Goal: Task Accomplishment & Management: Manage account settings

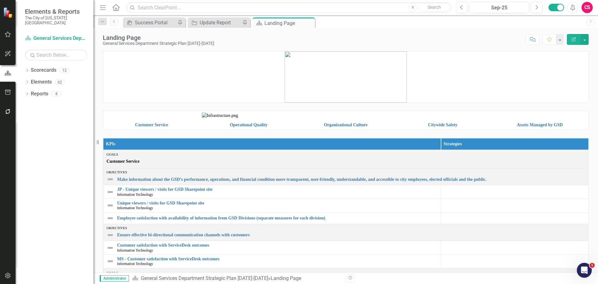
drag, startPoint x: 746, startPoint y: 0, endPoint x: 475, endPoint y: 109, distance: 292.6
click at [475, 109] on div "Customer Service Operational Quality Organizational Culture Citywide Safety Ass…" at bounding box center [345, 116] width 495 height 27
click at [4, 275] on button "button" at bounding box center [8, 275] width 14 height 13
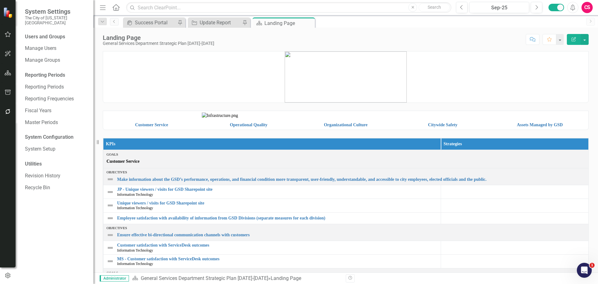
click at [235, 119] on img at bounding box center [249, 115] width 94 height 6
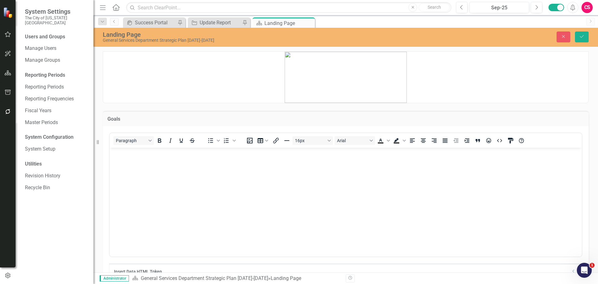
scroll to position [235, 0]
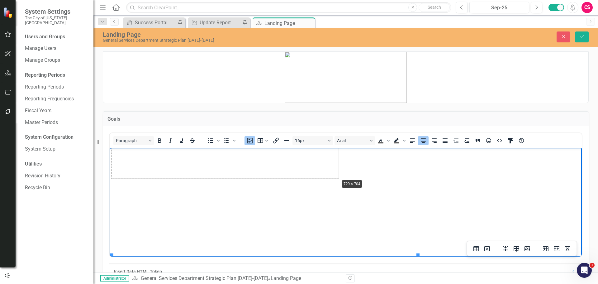
drag, startPoint x: 418, startPoint y: 222, endPoint x: 353, endPoint y: 197, distance: 69.5
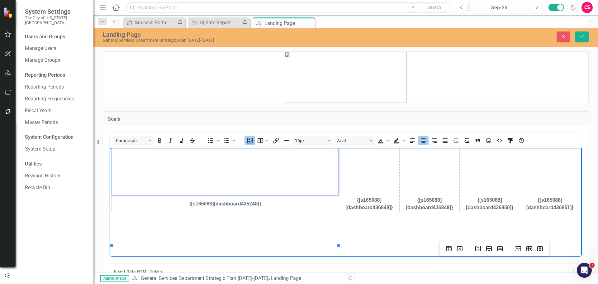
scroll to position [173, 0]
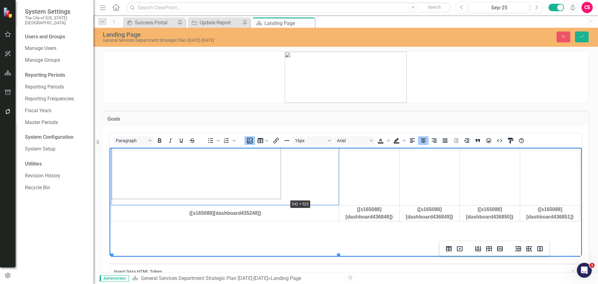
drag, startPoint x: 339, startPoint y: 245, endPoint x: 284, endPoint y: 182, distance: 83.7
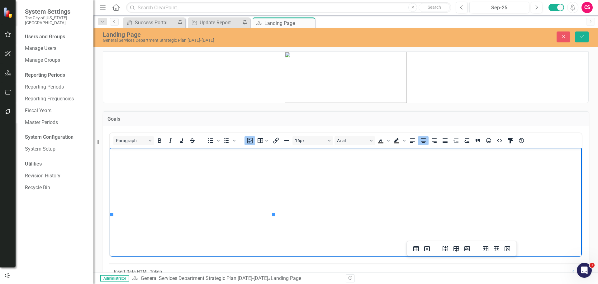
click at [317, 59] on img "Rich Text Area. Press ALT-0 for help." at bounding box center [312, 54] width 76 height 7
click at [257, 133] on img "Rich Text Area. Press ALT-0 for help." at bounding box center [193, 55] width 162 height 156
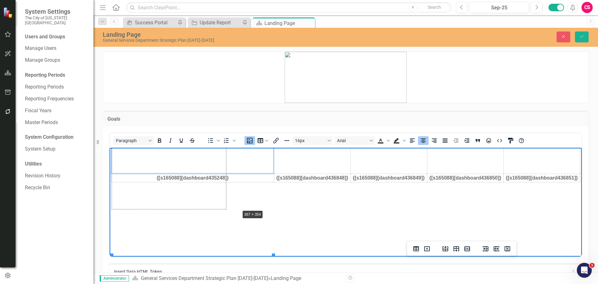
drag, startPoint x: 273, startPoint y: 215, endPoint x: 239, endPoint y: 169, distance: 57.0
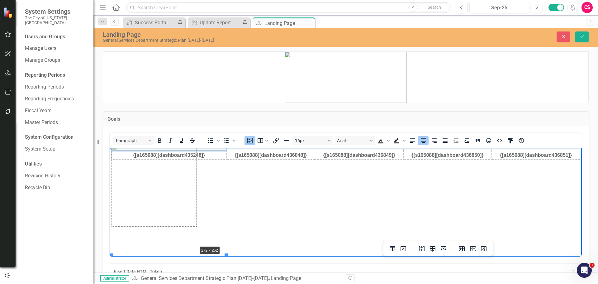
drag, startPoint x: 226, startPoint y: 191, endPoint x: 186, endPoint y: 176, distance: 43.2
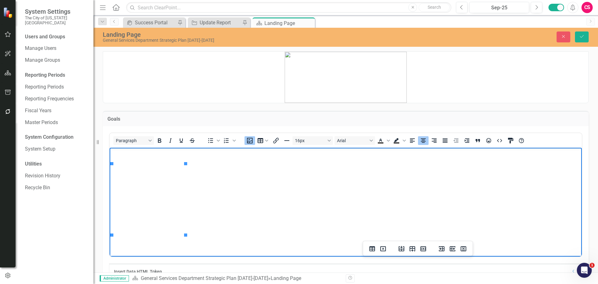
scroll to position [111, 0]
click at [487, 73] on img "Rich Text Area. Press ALT-0 for help." at bounding box center [533, 73] width 93 height 0
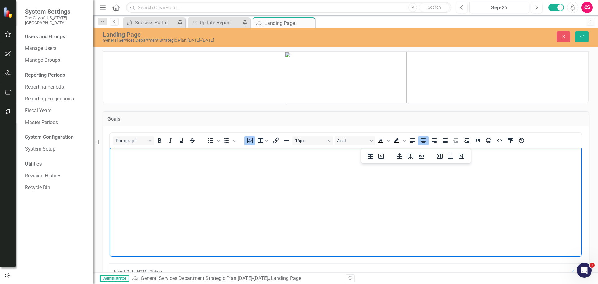
scroll to position [235, 0]
drag, startPoint x: 400, startPoint y: 233, endPoint x: 495, endPoint y: 161, distance: 118.7
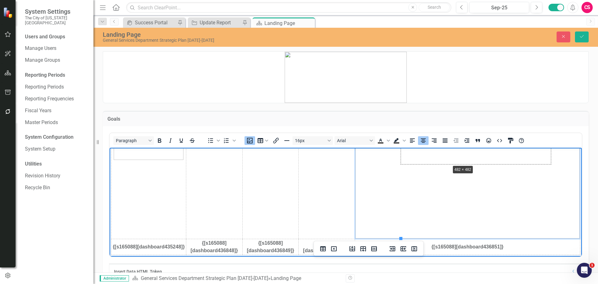
drag, startPoint x: 402, startPoint y: 233, endPoint x: 451, endPoint y: 159, distance: 88.8
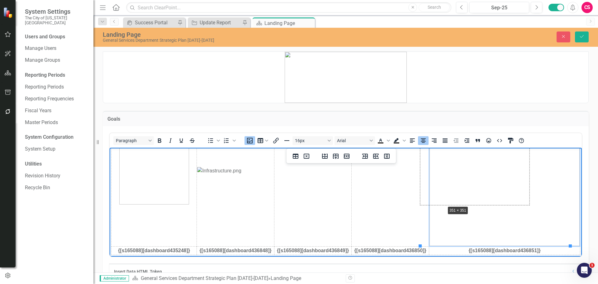
drag, startPoint x: 419, startPoint y: 245, endPoint x: 444, endPoint y: 203, distance: 48.7
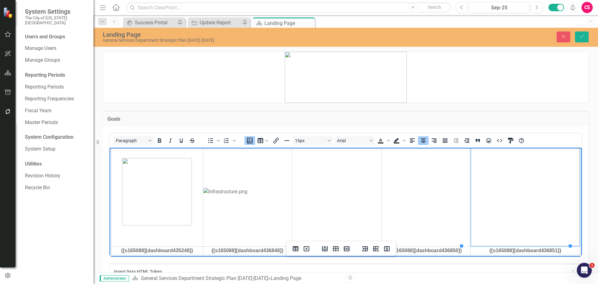
scroll to position [13, 0]
drag, startPoint x: 461, startPoint y: 244, endPoint x: 499, endPoint y: 206, distance: 53.1
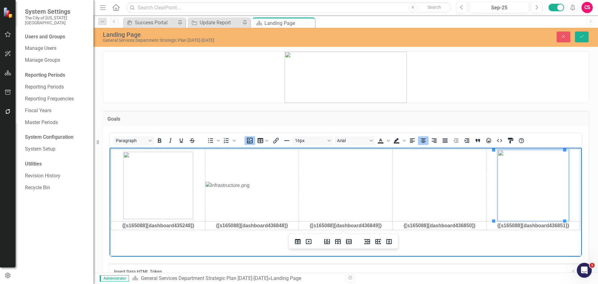
scroll to position [0, 0]
drag, startPoint x: 494, startPoint y: 222, endPoint x: 498, endPoint y: 219, distance: 4.8
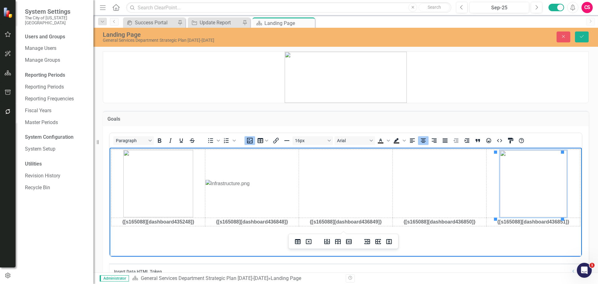
click at [547, 82] on p at bounding box center [345, 77] width 485 height 51
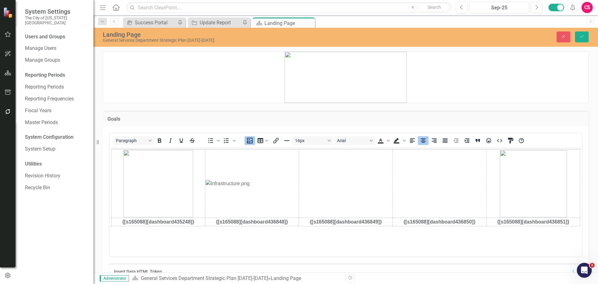
click at [553, 115] on div "Goals" at bounding box center [346, 118] width 486 height 15
click at [550, 168] on img "Rich Text Area. Press ALT-0 for help." at bounding box center [533, 183] width 67 height 67
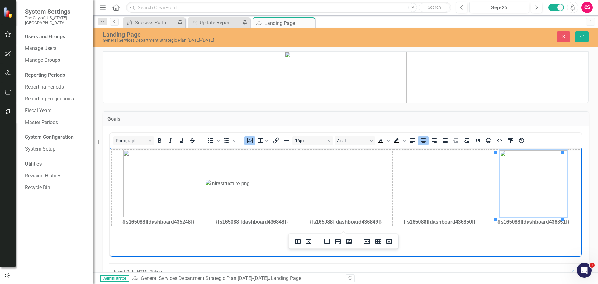
click at [567, 174] on td "Rich Text Area. Press ALT-0 for help." at bounding box center [534, 183] width 94 height 68
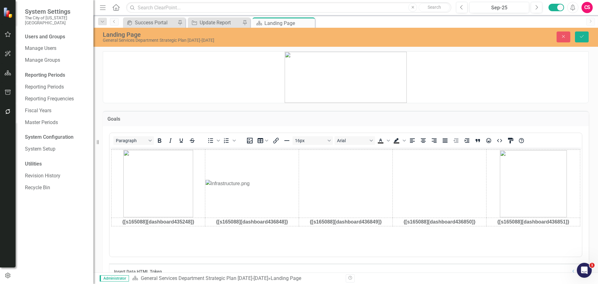
click at [585, 177] on div "Goals Paragraph To open the popup, press Shift+Enter To open the popup, press S…" at bounding box center [345, 204] width 495 height 202
click at [501, 140] on icon "HTML Editor" at bounding box center [499, 140] width 7 height 7
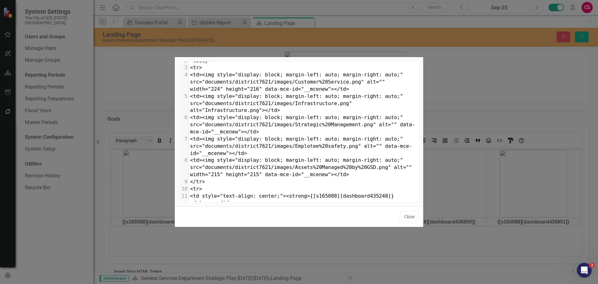
scroll to position [62, 0]
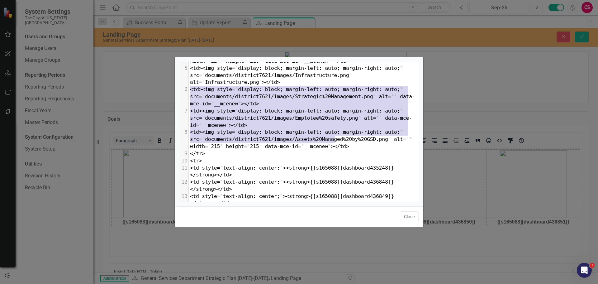
type textarea "<table style="border-collapse: collapse; width: 100%;" border="0"><colgroup><co…"
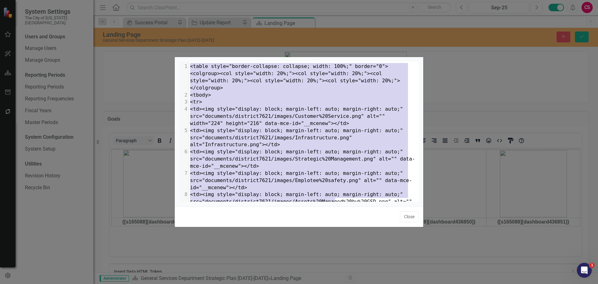
drag, startPoint x: 349, startPoint y: 139, endPoint x: 101, endPoint y: 36, distance: 267.8
click at [101, 36] on div "x 1 <table style="border-collapse: collapse; width: 100%;" border="0"><colgroup…" at bounding box center [299, 142] width 598 height 284
click at [409, 214] on button "Close" at bounding box center [409, 216] width 19 height 11
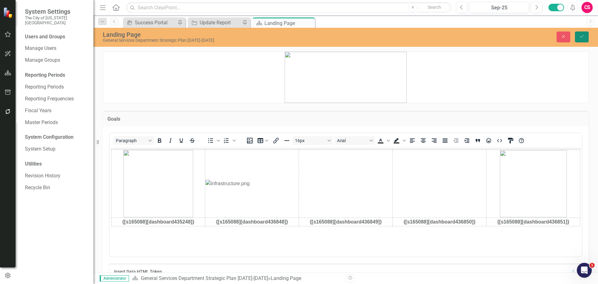
click at [582, 35] on icon "Save" at bounding box center [582, 36] width 6 height 4
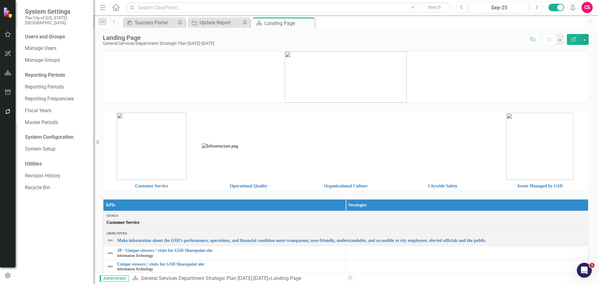
click at [7, 72] on icon "button" at bounding box center [8, 72] width 7 height 5
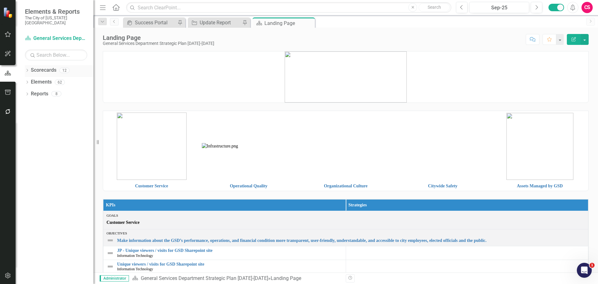
click at [36, 67] on link "Scorecards" at bounding box center [44, 70] width 26 height 7
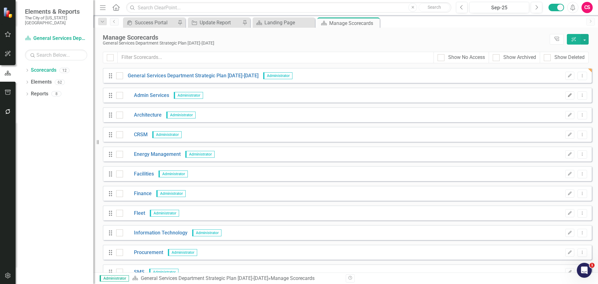
click at [568, 93] on icon "Edit" at bounding box center [570, 95] width 5 height 4
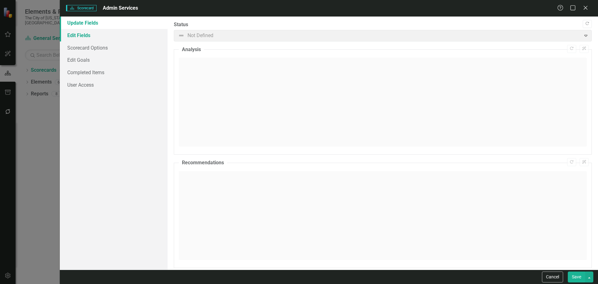
click at [86, 35] on link "Edit Fields" at bounding box center [114, 35] width 108 height 12
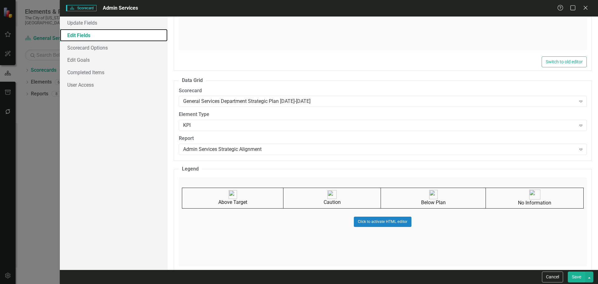
scroll to position [374, 0]
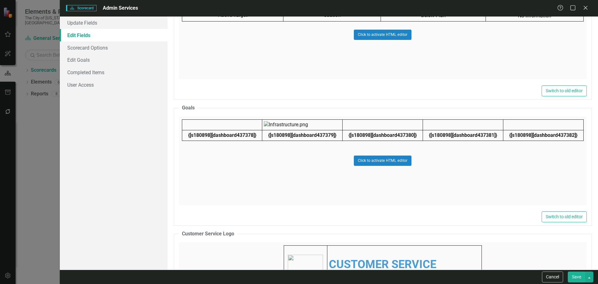
click at [312, 169] on div "Click to activate HTML editor" at bounding box center [383, 160] width 408 height 89
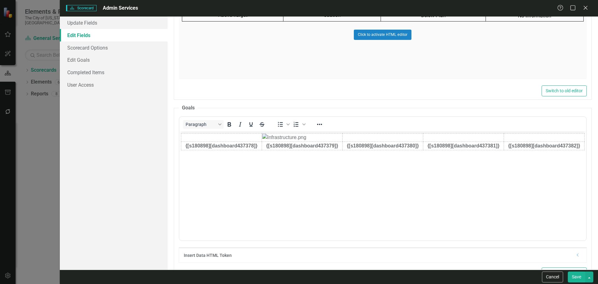
scroll to position [0, 0]
click at [320, 127] on icon "Reveal or hide additional toolbar items" at bounding box center [319, 124] width 7 height 7
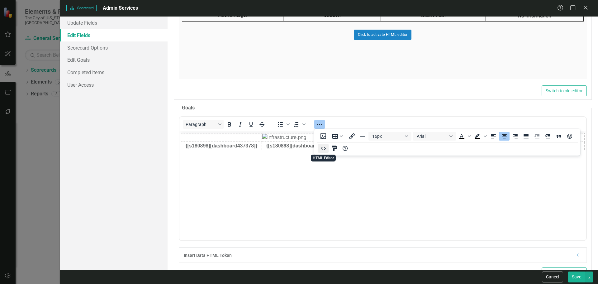
click at [321, 149] on icon "HTML Editor" at bounding box center [323, 148] width 7 height 7
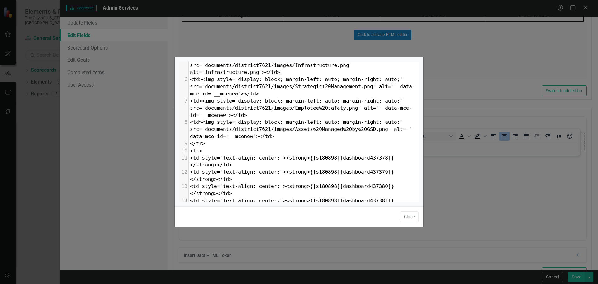
scroll to position [62, 0]
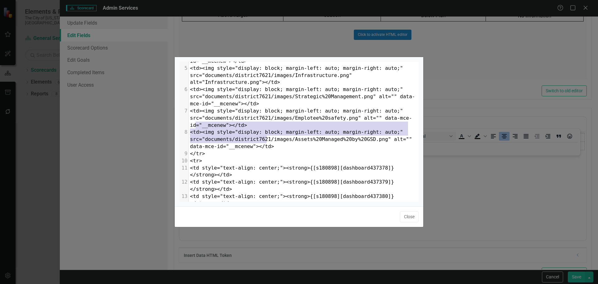
type textarea "<table style="border-collapse: collapse; width: 100%;" border="0"><colgroup><co…"
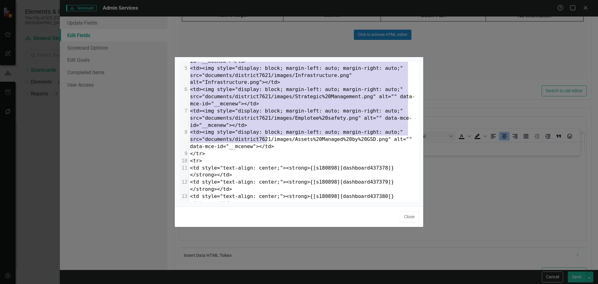
scroll to position [0, 0]
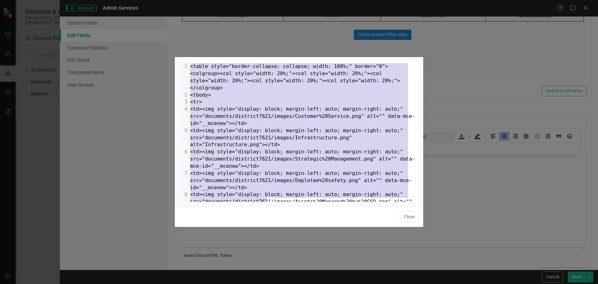
drag, startPoint x: 280, startPoint y: 139, endPoint x: 76, endPoint y: 10, distance: 241.0
click at [78, 10] on div "x 1 <table style="border-collapse: collapse; width: 100%;" border="0"><colgroup…" at bounding box center [299, 142] width 598 height 284
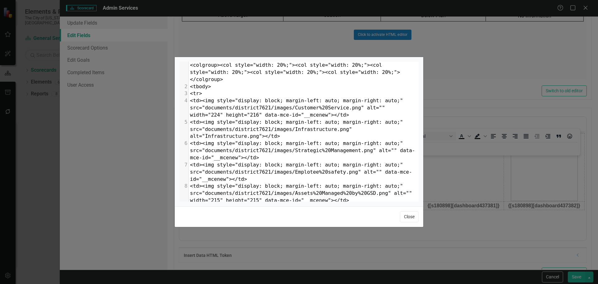
click at [406, 217] on button "Close" at bounding box center [409, 216] width 19 height 11
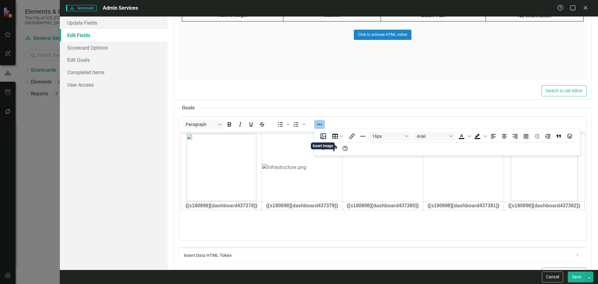
click at [572, 276] on button "Save" at bounding box center [576, 276] width 17 height 11
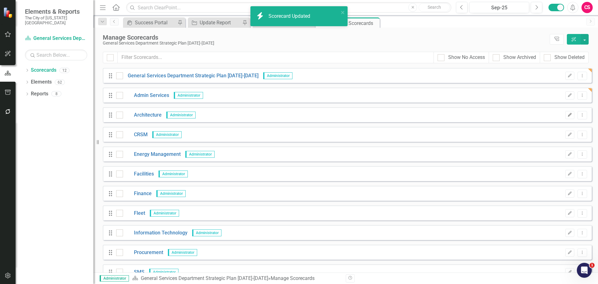
click at [568, 116] on icon "Edit" at bounding box center [570, 115] width 5 height 4
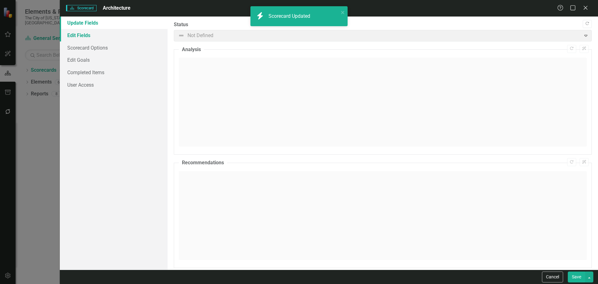
click at [118, 32] on link "Edit Fields" at bounding box center [114, 35] width 108 height 12
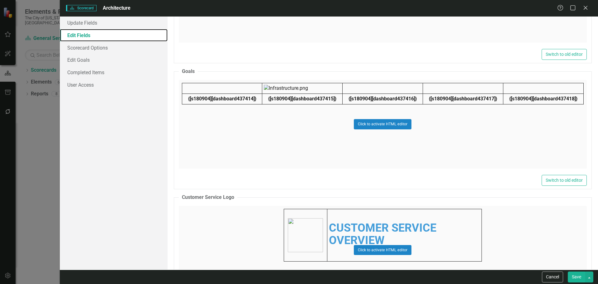
scroll to position [467, 0]
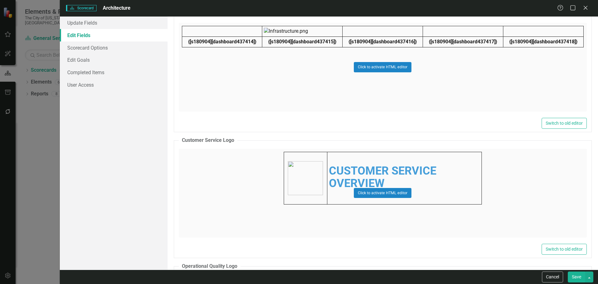
click at [268, 77] on div "Click to activate HTML editor" at bounding box center [383, 67] width 408 height 89
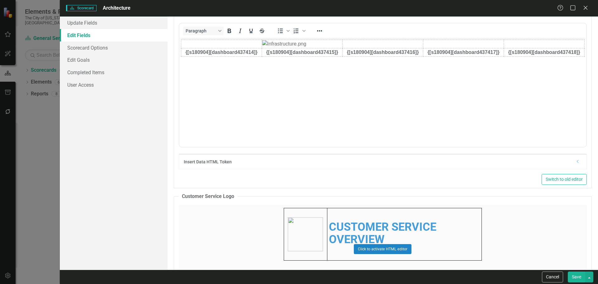
scroll to position [0, 0]
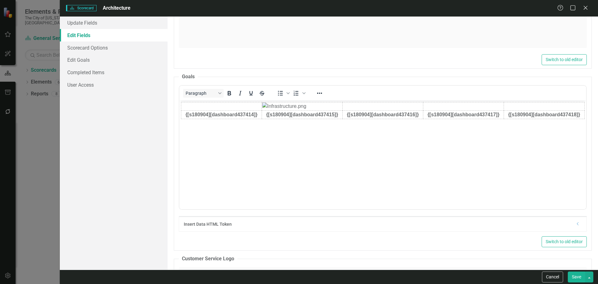
click at [320, 98] on div at bounding box center [320, 93] width 18 height 12
click at [319, 93] on icon "Reveal or hide additional toolbar items" at bounding box center [319, 92] width 7 height 7
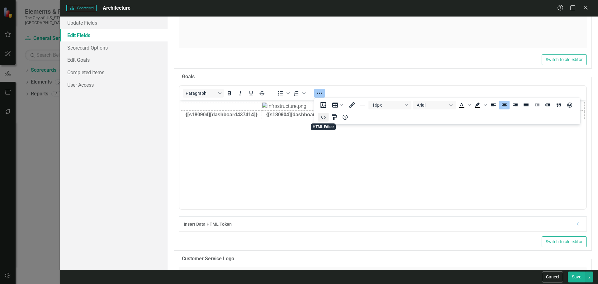
click at [325, 120] on icon "HTML Editor" at bounding box center [323, 116] width 7 height 7
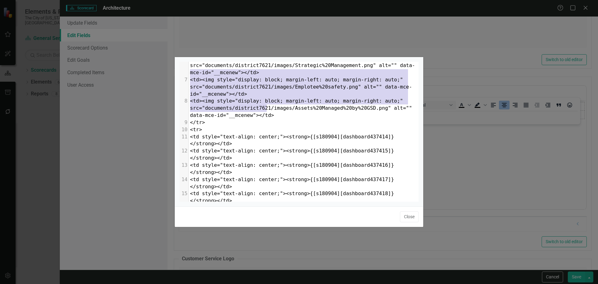
type textarea "<table style="border-collapse: collapse; width: 100%;" border="0"><colgroup><co…"
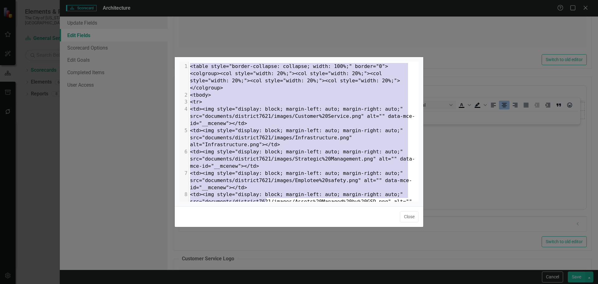
drag, startPoint x: 272, startPoint y: 109, endPoint x: 93, endPoint y: 13, distance: 203.2
click at [94, 14] on div "x 1 <table style="border-collapse: collapse; width: 100%;" border="0"><colgroup…" at bounding box center [299, 142] width 598 height 284
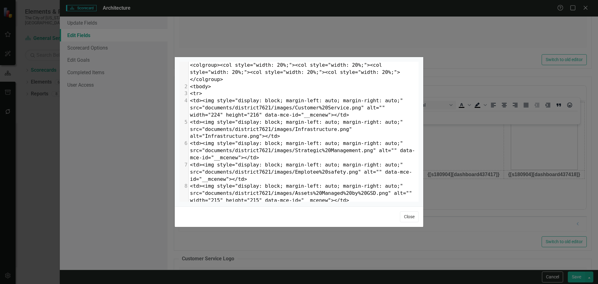
click at [412, 216] on button "Close" at bounding box center [409, 216] width 19 height 11
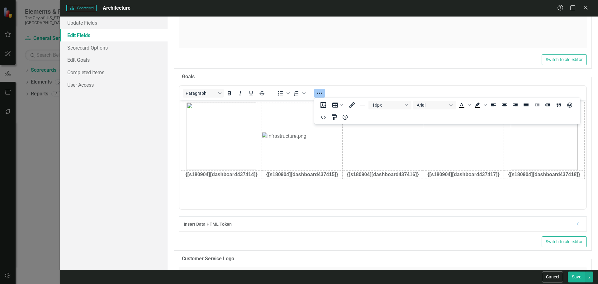
click at [583, 275] on button "Save" at bounding box center [576, 276] width 17 height 11
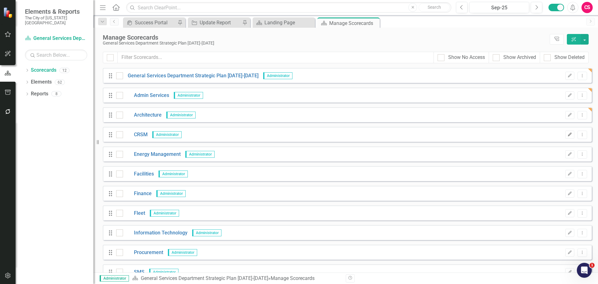
click at [568, 133] on button "Edit" at bounding box center [569, 135] width 9 height 8
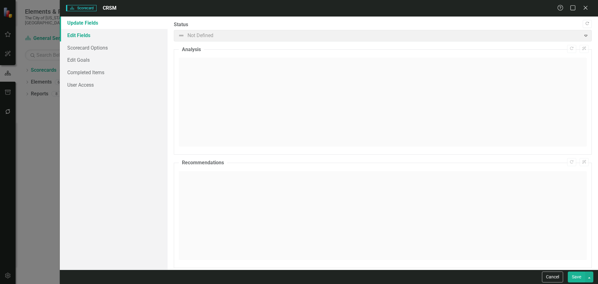
click at [145, 38] on link "Edit Fields" at bounding box center [114, 35] width 108 height 12
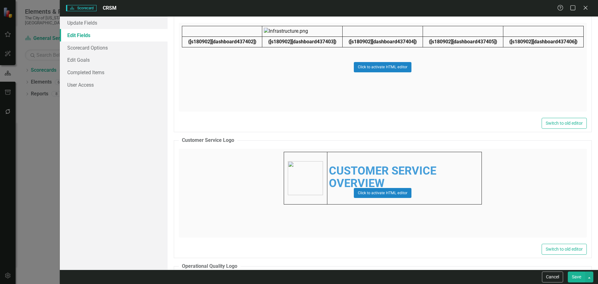
click at [284, 99] on div "Click to activate HTML editor" at bounding box center [383, 67] width 408 height 89
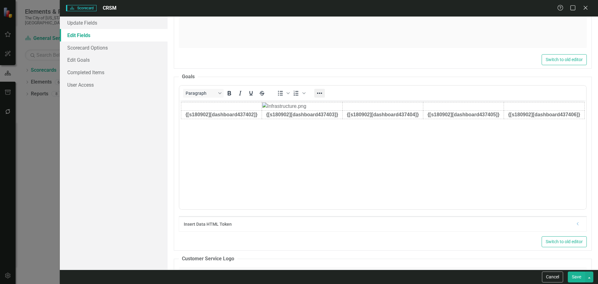
click at [321, 93] on icon "Reveal or hide additional toolbar items" at bounding box center [319, 93] width 5 height 1
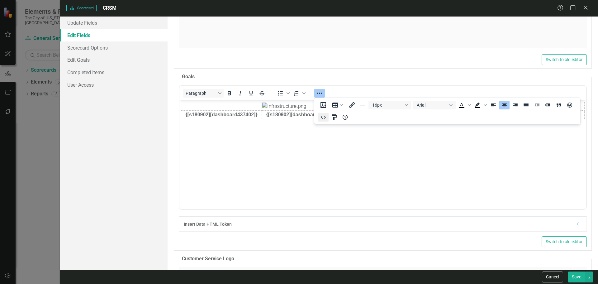
click at [322, 120] on icon "HTML Editor" at bounding box center [323, 116] width 7 height 7
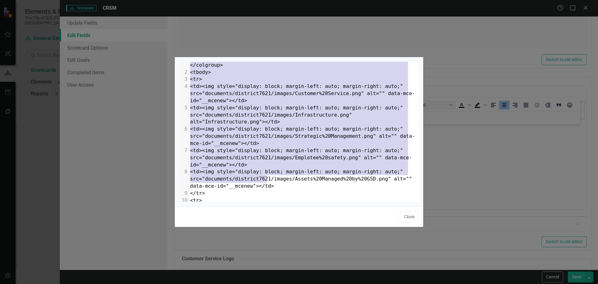
type textarea "<table style="border-collapse: collapse; width: 100%;" border="0"><colgroup><co…"
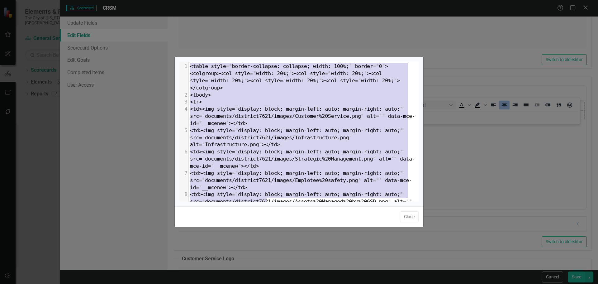
drag, startPoint x: 270, startPoint y: 105, endPoint x: 112, endPoint y: 33, distance: 174.3
click at [112, 33] on div "x 1 <table style="border-collapse: collapse; width: 100%;" border="0"><colgroup…" at bounding box center [299, 142] width 598 height 284
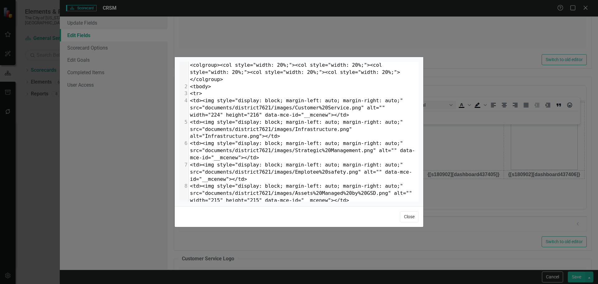
click at [405, 218] on button "Close" at bounding box center [409, 216] width 19 height 11
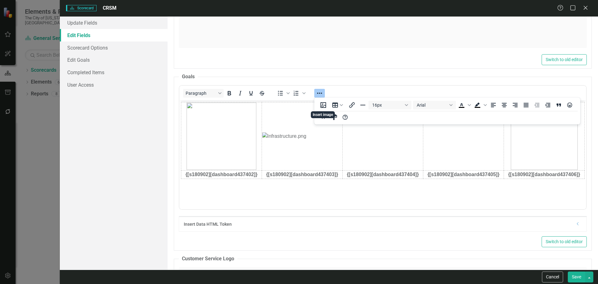
click at [572, 276] on button "Save" at bounding box center [576, 276] width 17 height 11
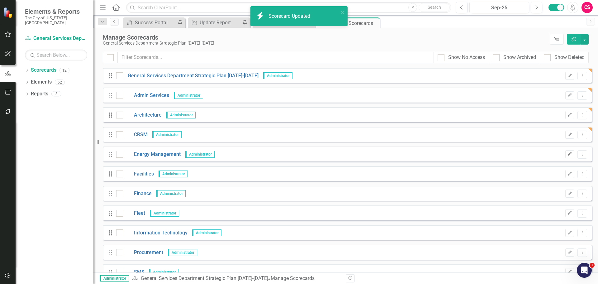
click at [565, 157] on button "Edit" at bounding box center [569, 154] width 9 height 8
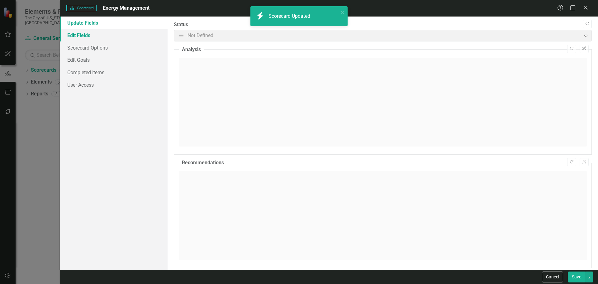
click at [100, 35] on link "Edit Fields" at bounding box center [114, 35] width 108 height 12
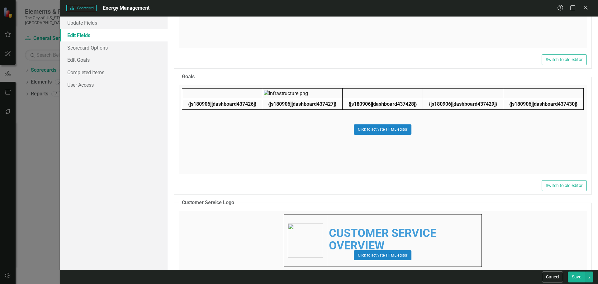
click at [245, 156] on div "Click to activate HTML editor" at bounding box center [383, 129] width 408 height 89
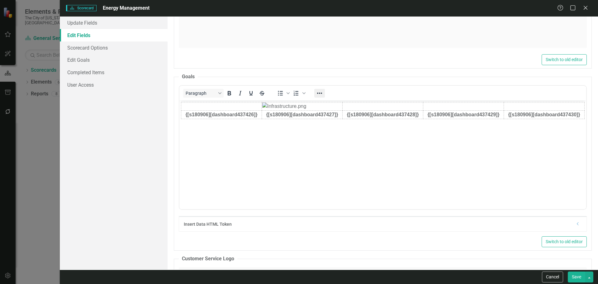
click at [320, 93] on icon "Reveal or hide additional toolbar items" at bounding box center [319, 93] width 5 height 1
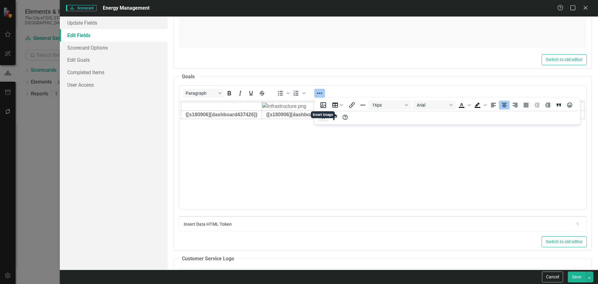
click at [324, 121] on div "16px Arial To open the popup, press Shift+Enter To open the popup, press Shift+…" at bounding box center [447, 111] width 266 height 24
click at [323, 119] on icon "HTML Editor" at bounding box center [323, 116] width 7 height 7
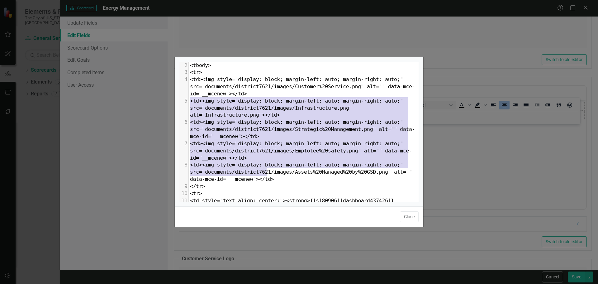
type textarea "<table style="border-collapse: collapse; width: 100%;" border="0"><colgroup><co…"
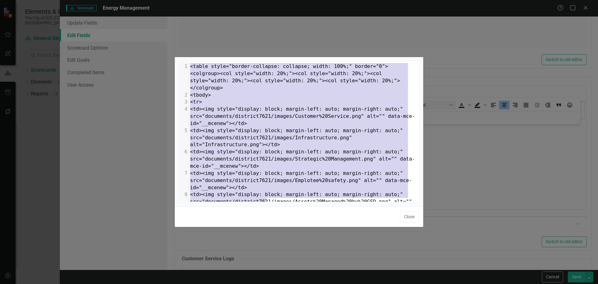
drag, startPoint x: 272, startPoint y: 137, endPoint x: 96, endPoint y: 31, distance: 205.5
click at [96, 31] on div "x 1 <table style="border-collapse: collapse; width: 100%;" border="0"><colgroup…" at bounding box center [299, 142] width 598 height 284
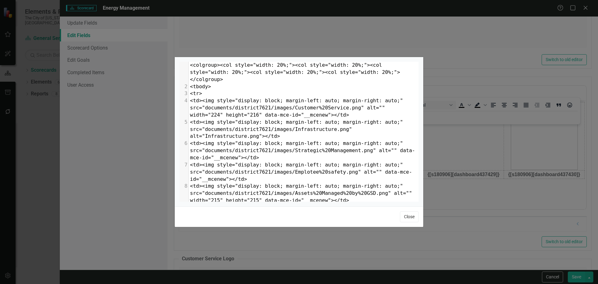
click at [411, 218] on button "Close" at bounding box center [409, 216] width 19 height 11
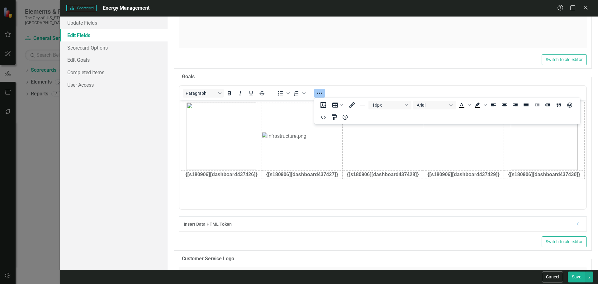
click at [574, 278] on button "Save" at bounding box center [576, 276] width 17 height 11
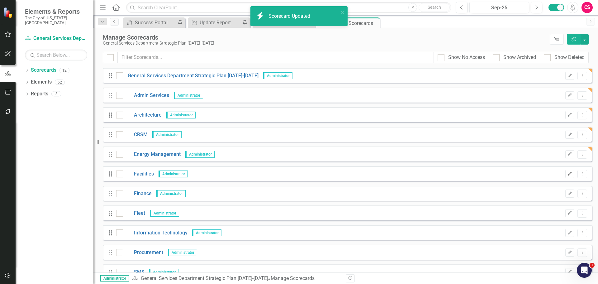
click at [568, 175] on icon "Edit" at bounding box center [570, 174] width 5 height 4
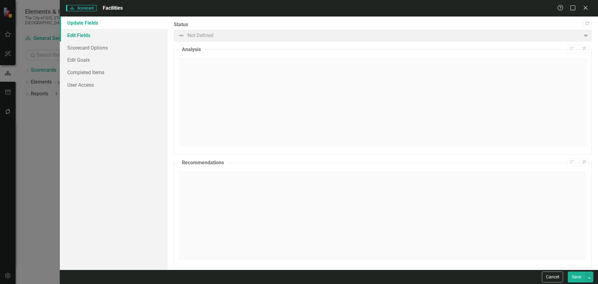
click at [125, 33] on link "Edit Fields" at bounding box center [114, 35] width 108 height 12
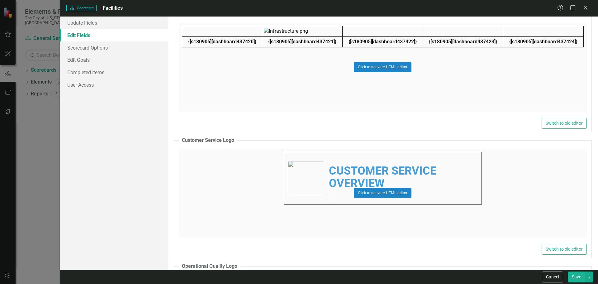
click at [280, 88] on div "Click to activate HTML editor" at bounding box center [383, 67] width 408 height 89
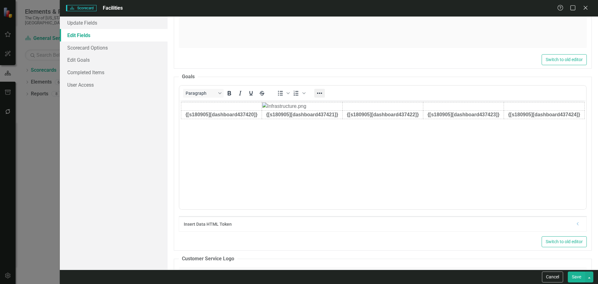
click at [318, 90] on icon "Reveal or hide additional toolbar items" at bounding box center [319, 92] width 7 height 7
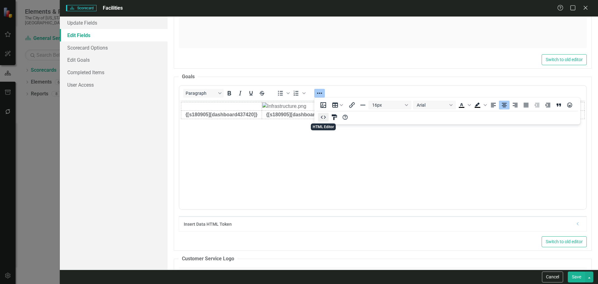
click at [320, 118] on icon "HTML Editor" at bounding box center [323, 116] width 7 height 7
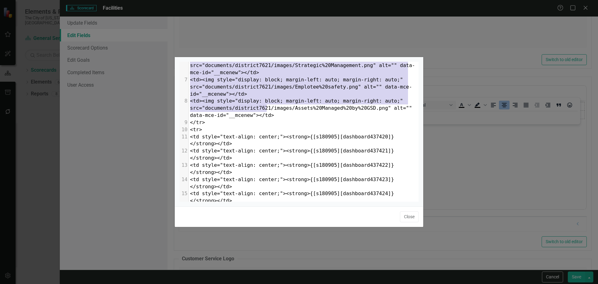
type textarea "<table style="border-collapse: collapse; width: 100%;" border="0"><colgroup><co…"
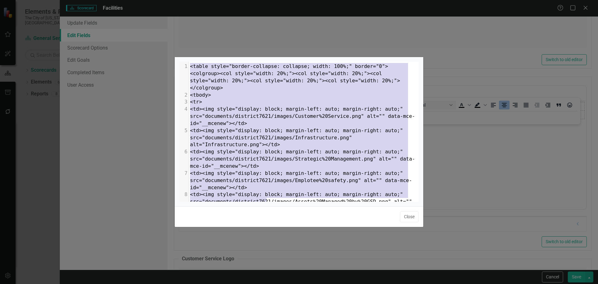
drag, startPoint x: 280, startPoint y: 109, endPoint x: 90, endPoint y: 9, distance: 214.3
click at [92, 5] on div "x 1 <table style="border-collapse: collapse; width: 100%;" border="0"><colgroup…" at bounding box center [299, 142] width 598 height 284
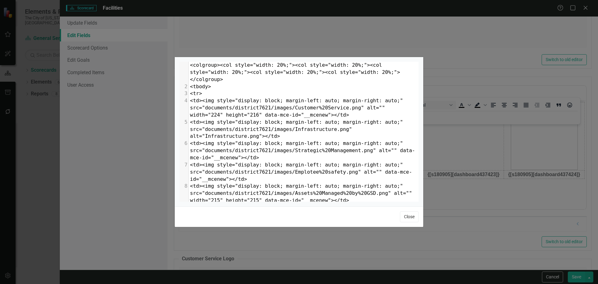
click at [408, 221] on button "Close" at bounding box center [409, 216] width 19 height 11
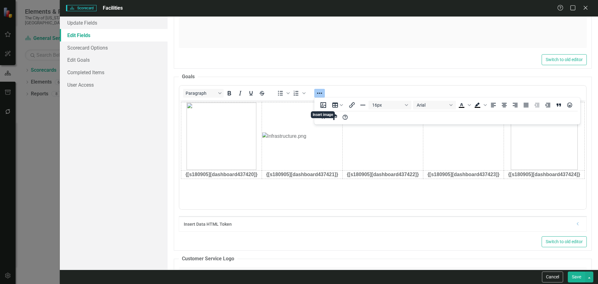
click at [577, 273] on button "Save" at bounding box center [576, 276] width 17 height 11
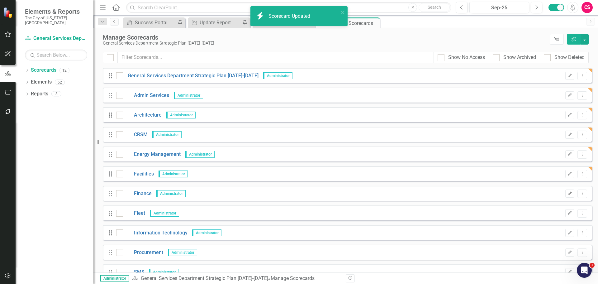
click at [565, 195] on button "Edit" at bounding box center [569, 193] width 9 height 8
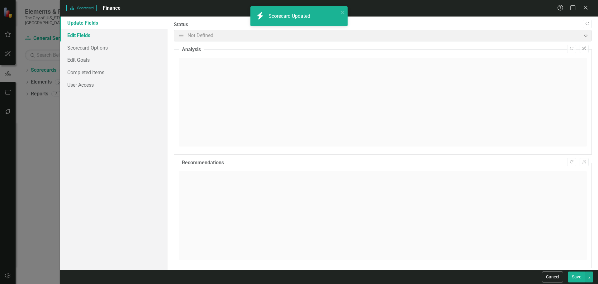
click at [140, 32] on link "Edit Fields" at bounding box center [114, 35] width 108 height 12
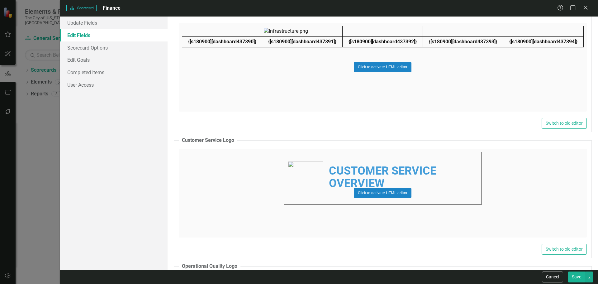
click at [247, 86] on div "Click to activate HTML editor" at bounding box center [383, 67] width 408 height 89
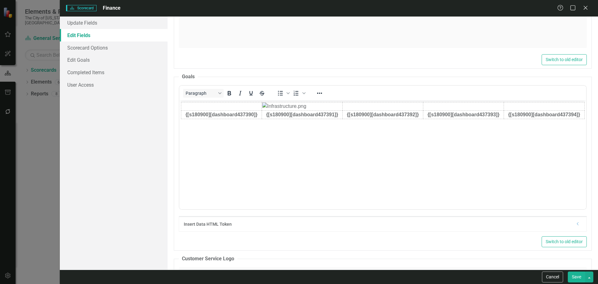
click at [314, 92] on div at bounding box center [320, 93] width 18 height 12
click at [317, 94] on icon "Reveal or hide additional toolbar items" at bounding box center [319, 92] width 7 height 7
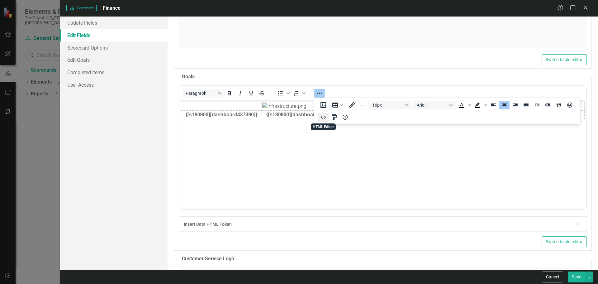
click at [321, 119] on icon "HTML Editor" at bounding box center [323, 116] width 7 height 7
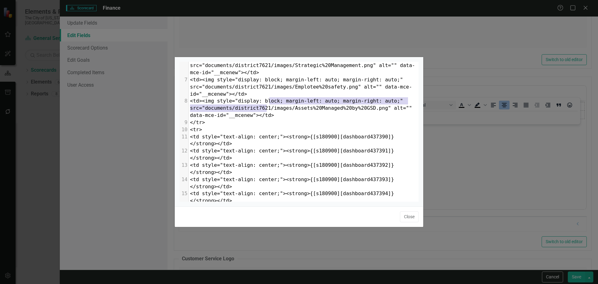
type textarea "<table style="border-collapse: collapse; width: 100%;" border="0"><colgroup><co…"
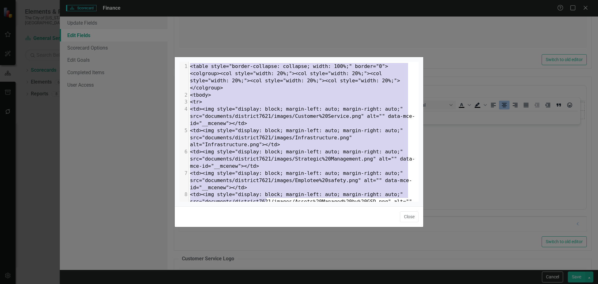
drag, startPoint x: 280, startPoint y: 106, endPoint x: 62, endPoint y: 6, distance: 239.3
click at [62, 7] on div "x 1 <table style="border-collapse: collapse; width: 100%;" border="0"><colgroup…" at bounding box center [299, 142] width 598 height 284
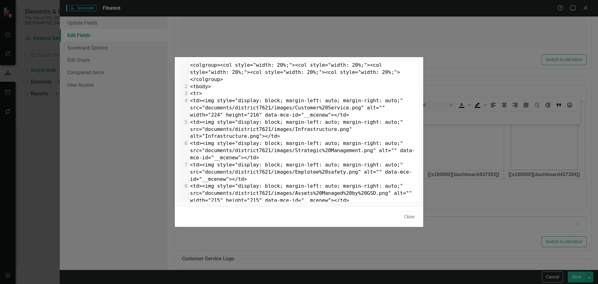
drag, startPoint x: 409, startPoint y: 217, endPoint x: 458, endPoint y: 232, distance: 50.5
click at [410, 217] on button "Close" at bounding box center [409, 216] width 19 height 11
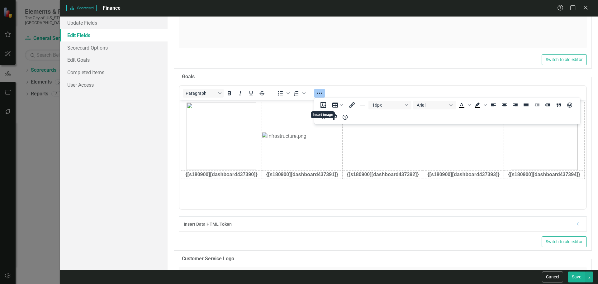
click at [570, 277] on button "Save" at bounding box center [576, 276] width 17 height 11
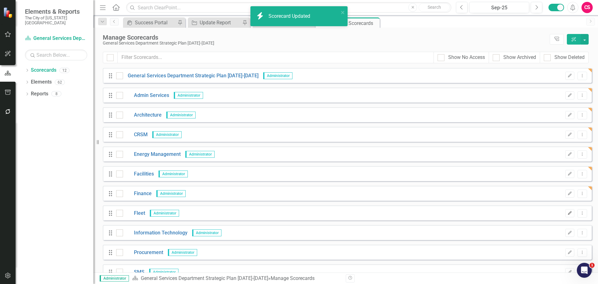
click at [569, 212] on button "Edit" at bounding box center [569, 213] width 9 height 8
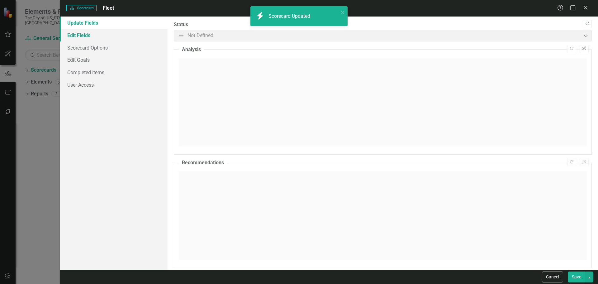
click at [108, 38] on link "Edit Fields" at bounding box center [114, 35] width 108 height 12
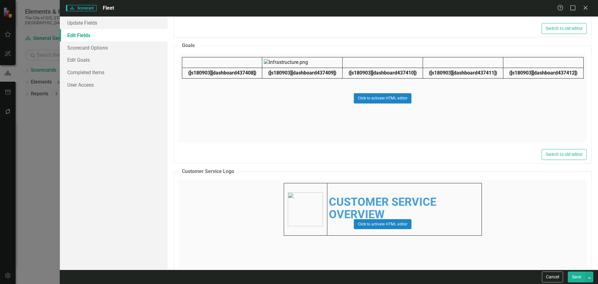
click at [246, 112] on div "Click to activate HTML editor" at bounding box center [383, 98] width 408 height 89
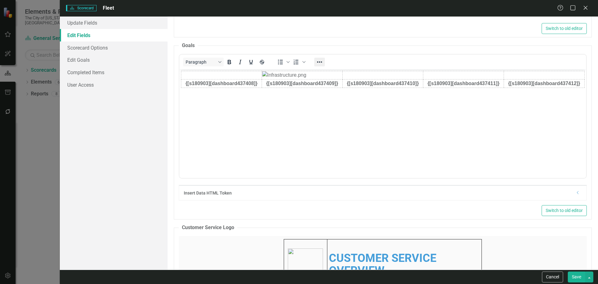
click at [322, 64] on icon "Reveal or hide additional toolbar items" at bounding box center [319, 61] width 7 height 7
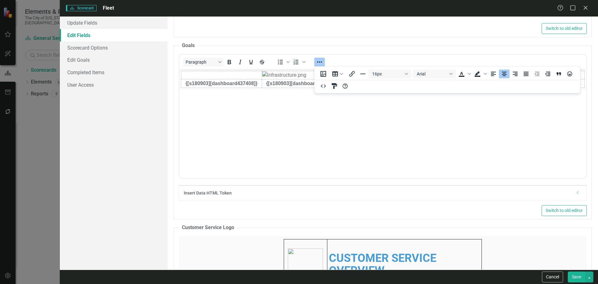
click at [321, 90] on div "16px Arial To open the popup, press Shift+Enter To open the popup, press Shift+…" at bounding box center [447, 80] width 266 height 24
click at [323, 90] on button "HTML Editor" at bounding box center [323, 86] width 11 height 9
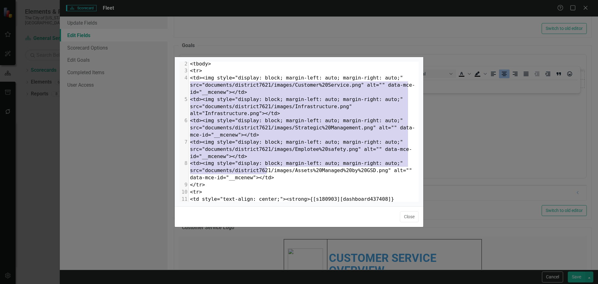
type textarea "<table style="border-collapse: collapse; width: 100%;" border="0"><colgroup><co…"
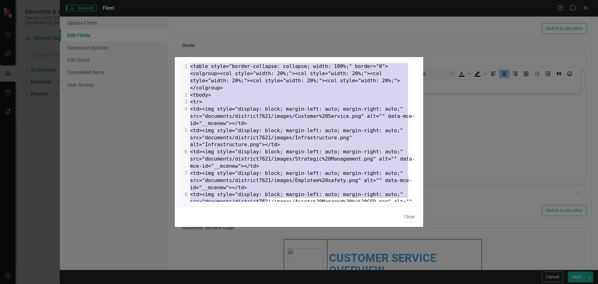
drag, startPoint x: 276, startPoint y: 169, endPoint x: 116, endPoint y: 22, distance: 216.7
click at [116, 22] on div "x 1 <table style="border-collapse: collapse; width: 100%;" border="0"><colgroup…" at bounding box center [299, 142] width 598 height 284
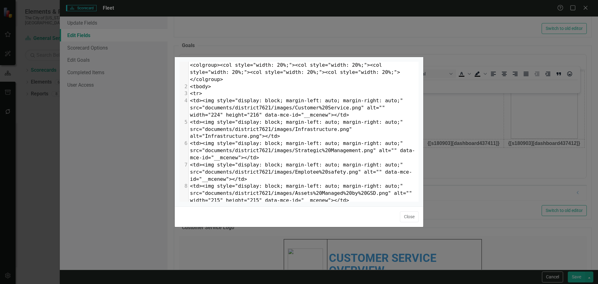
click at [410, 217] on button "Close" at bounding box center [409, 216] width 19 height 11
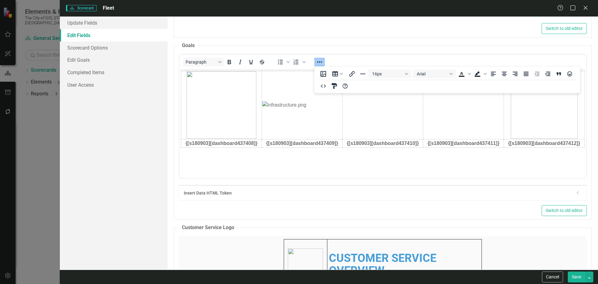
click at [572, 277] on button "Save" at bounding box center [576, 276] width 17 height 11
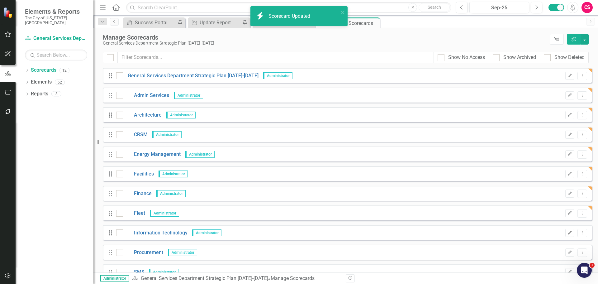
click at [568, 234] on icon "button" at bounding box center [570, 232] width 4 height 4
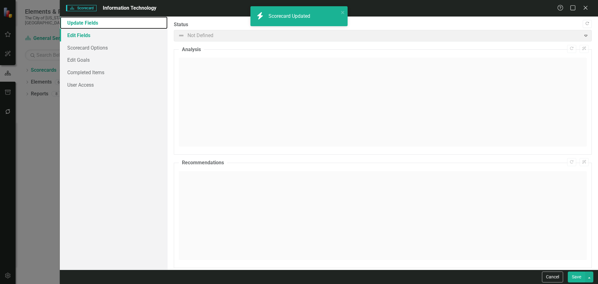
drag, startPoint x: 135, startPoint y: 27, endPoint x: 129, endPoint y: 32, distance: 6.9
click at [135, 27] on link "Update Fields" at bounding box center [114, 23] width 108 height 12
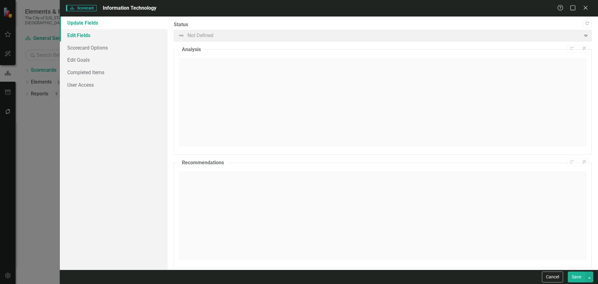
click at [125, 36] on link "Edit Fields" at bounding box center [114, 35] width 108 height 12
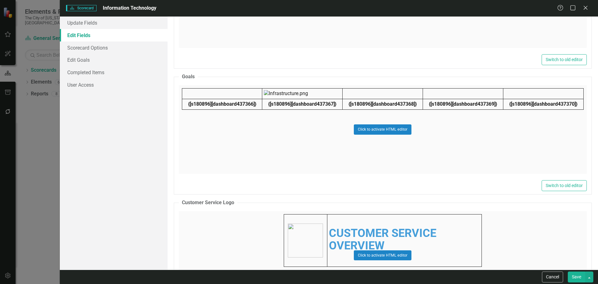
click at [278, 144] on div "Click to activate HTML editor" at bounding box center [383, 129] width 408 height 89
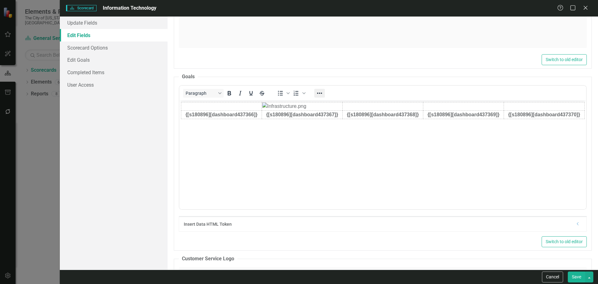
click at [321, 93] on icon "Reveal or hide additional toolbar items" at bounding box center [319, 92] width 7 height 7
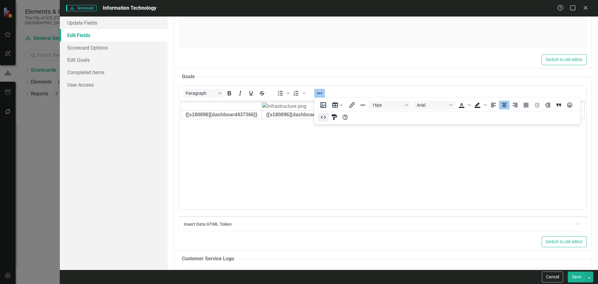
click at [321, 120] on icon "HTML Editor" at bounding box center [323, 116] width 7 height 7
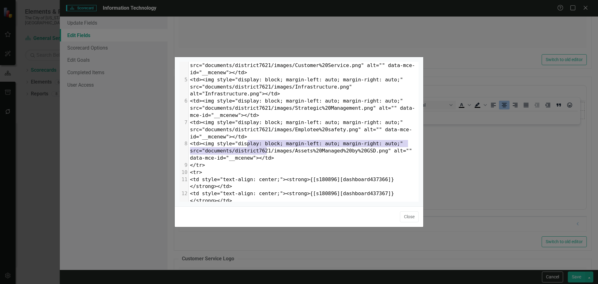
type textarea "<table style="border-collapse: collapse; width: 100%;" border="0"><colgroup><co…"
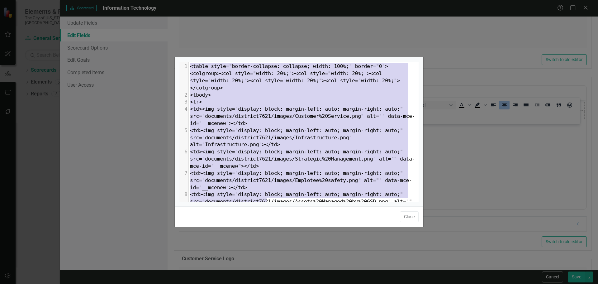
drag, startPoint x: 275, startPoint y: 86, endPoint x: 94, endPoint y: 8, distance: 197.7
click at [94, 8] on div "x 1 <table style="border-collapse: collapse; width: 100%;" border="0"><colgroup…" at bounding box center [299, 142] width 598 height 284
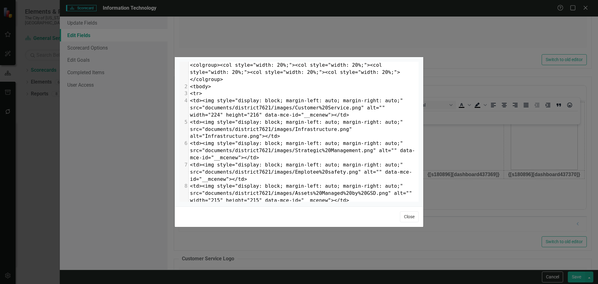
click at [413, 221] on button "Close" at bounding box center [409, 216] width 19 height 11
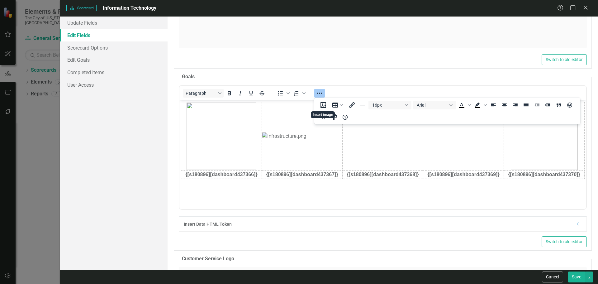
click at [579, 273] on button "Save" at bounding box center [576, 276] width 17 height 11
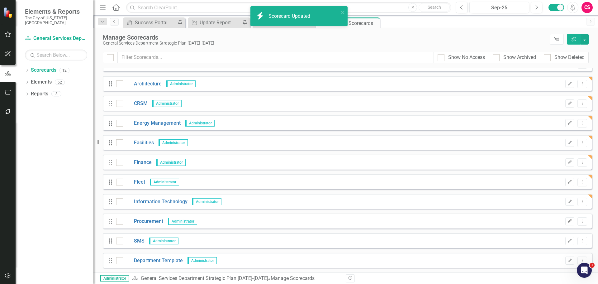
click at [568, 223] on button "Edit" at bounding box center [569, 221] width 9 height 8
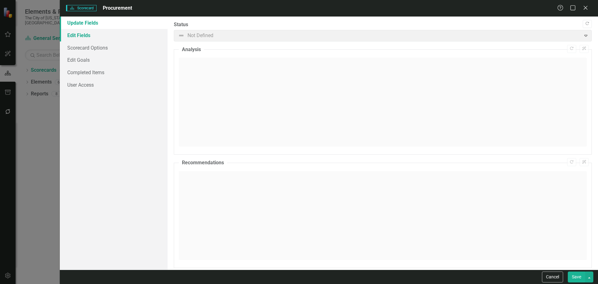
drag, startPoint x: 98, startPoint y: 35, endPoint x: 102, endPoint y: 36, distance: 4.0
click at [98, 35] on link "Edit Fields" at bounding box center [114, 35] width 108 height 12
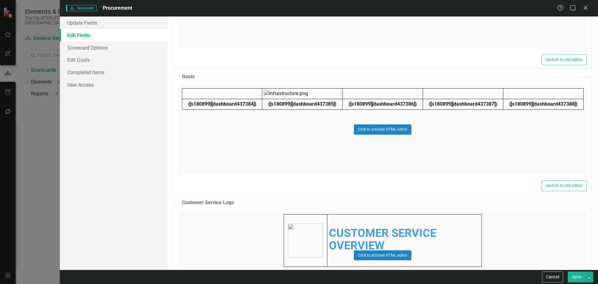
click at [235, 138] on div "Click to activate HTML editor" at bounding box center [383, 129] width 408 height 89
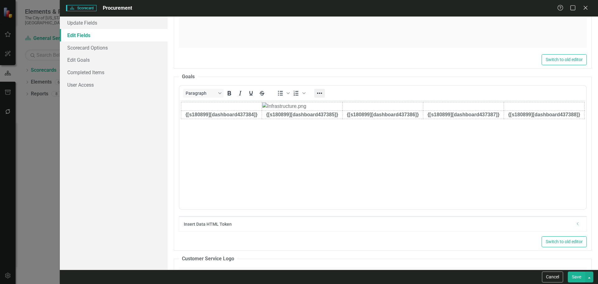
click at [323, 96] on icon "Reveal or hide additional toolbar items" at bounding box center [319, 92] width 7 height 7
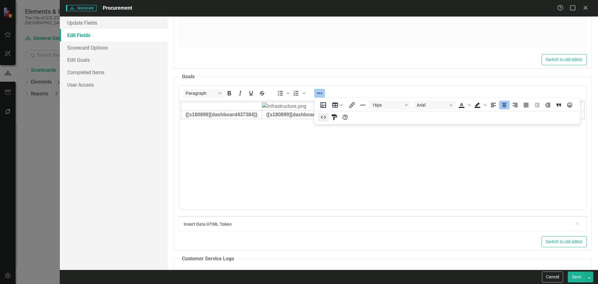
click at [321, 120] on icon "HTML Editor" at bounding box center [323, 116] width 7 height 7
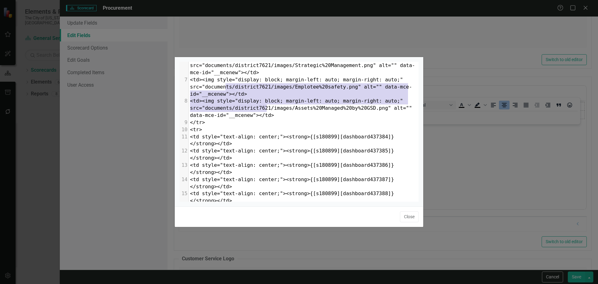
type textarea "<table style="border-collapse: collapse; width: 100%;" border="0"><colgroup><co…"
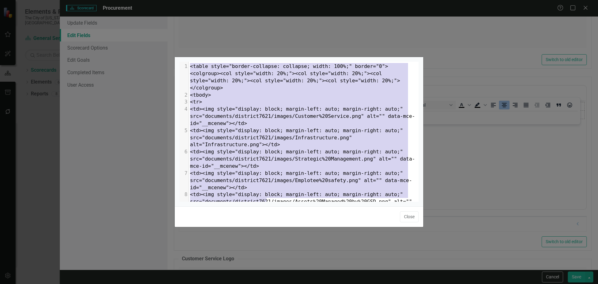
drag, startPoint x: 270, startPoint y: 106, endPoint x: 95, endPoint y: 11, distance: 199.4
click at [95, 11] on div "x 1 <table style="border-collapse: collapse; width: 100%;" border="0"><colgroup…" at bounding box center [299, 142] width 598 height 284
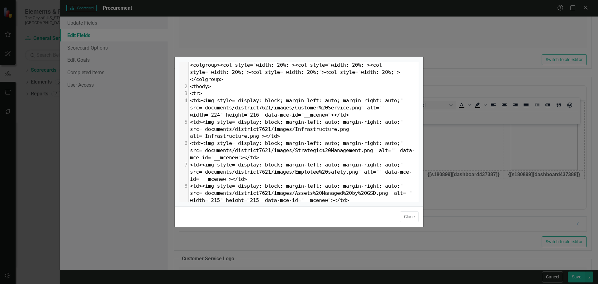
click at [409, 217] on button "Close" at bounding box center [409, 216] width 19 height 11
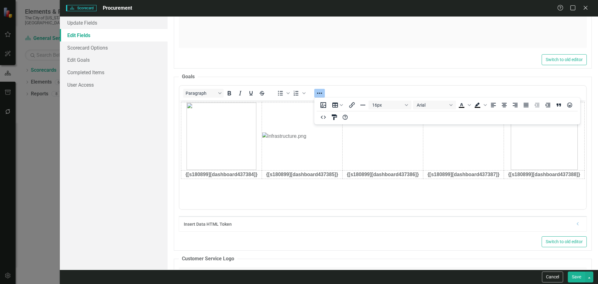
click at [575, 278] on button "Save" at bounding box center [576, 276] width 17 height 11
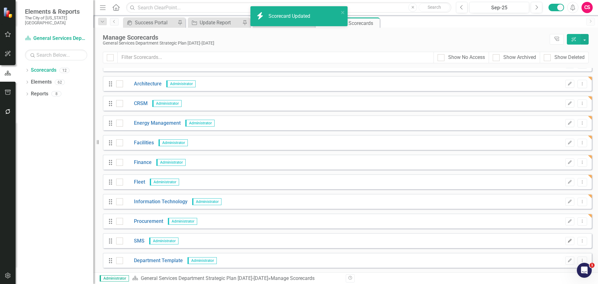
click at [568, 241] on icon "button" at bounding box center [570, 241] width 4 height 4
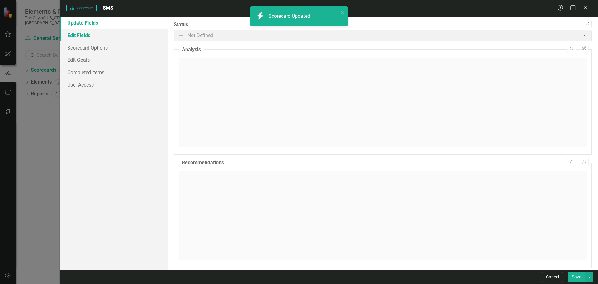
click at [81, 30] on link "Edit Fields" at bounding box center [114, 35] width 108 height 12
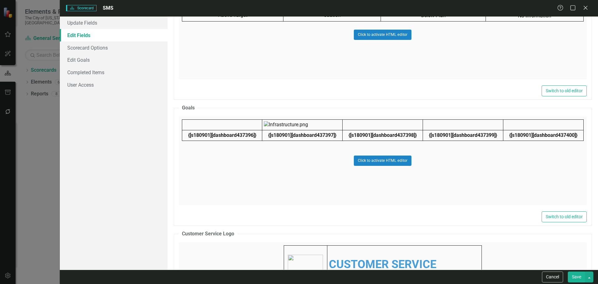
click at [278, 161] on div "Click to activate HTML editor" at bounding box center [383, 160] width 408 height 89
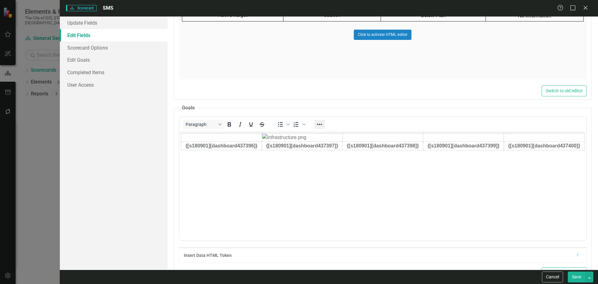
click at [316, 125] on button "Reveal or hide additional toolbar items" at bounding box center [319, 124] width 11 height 9
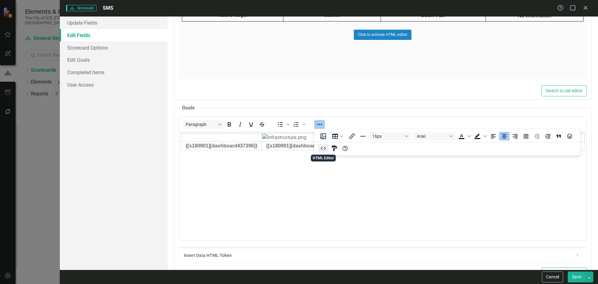
click at [324, 152] on icon "HTML Editor" at bounding box center [323, 148] width 7 height 7
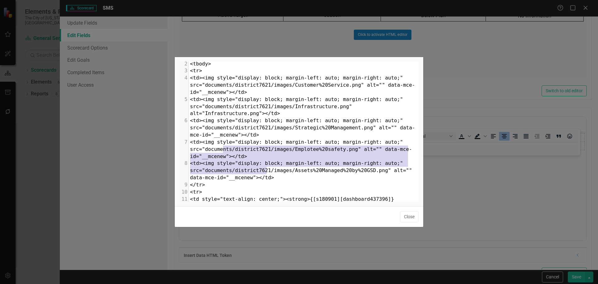
type textarea "<table style="border-collapse: collapse; width: 100%;" border="0"><colgroup><co…"
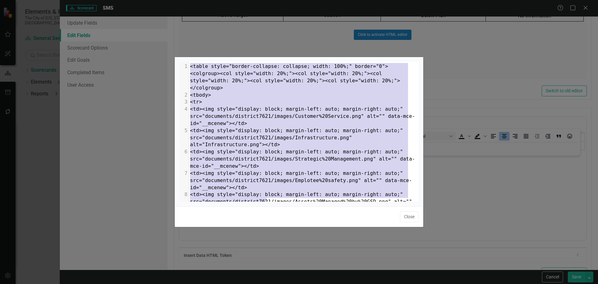
drag, startPoint x: 283, startPoint y: 169, endPoint x: 101, endPoint y: 45, distance: 220.2
click at [98, 35] on div "x 1 <table style="border-collapse: collapse; width: 100%;" border="0"><colgroup…" at bounding box center [299, 142] width 598 height 284
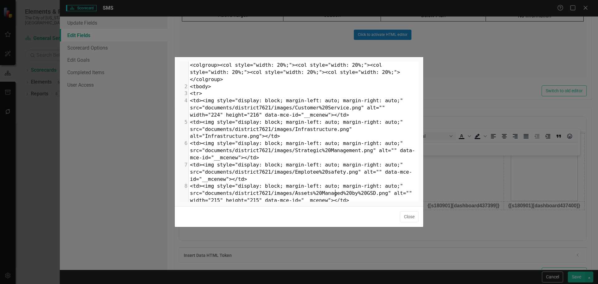
drag, startPoint x: 409, startPoint y: 215, endPoint x: 476, endPoint y: 240, distance: 71.1
click at [410, 215] on button "Close" at bounding box center [409, 216] width 19 height 11
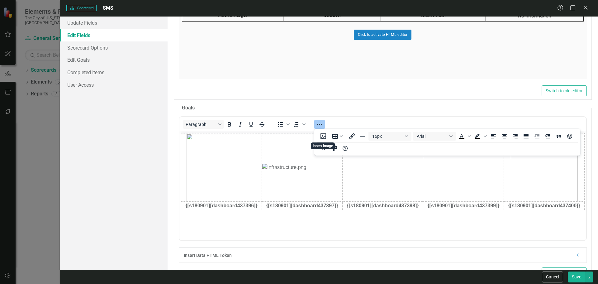
click at [580, 280] on button "Save" at bounding box center [576, 276] width 17 height 11
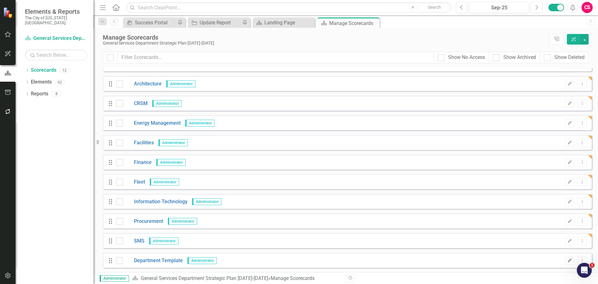
click at [568, 262] on icon "Edit" at bounding box center [570, 261] width 5 height 4
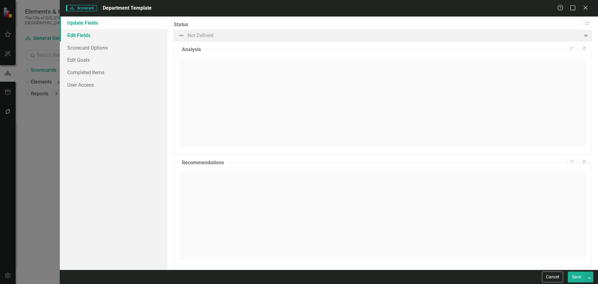
drag, startPoint x: 113, startPoint y: 34, endPoint x: 118, endPoint y: 36, distance: 5.0
click at [113, 34] on link "Edit Fields" at bounding box center [114, 35] width 108 height 12
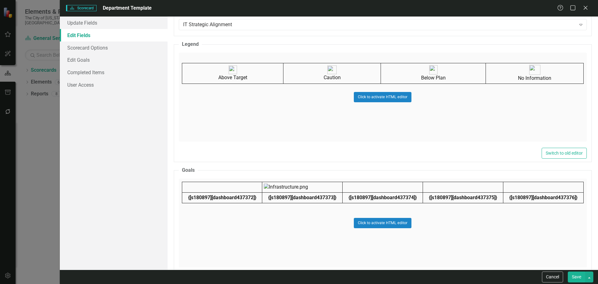
click at [260, 211] on div "Click to activate HTML editor" at bounding box center [383, 222] width 408 height 89
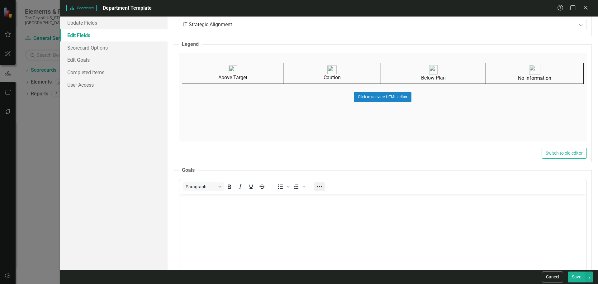
click at [316, 187] on icon "Reveal or hide additional toolbar items" at bounding box center [319, 186] width 7 height 7
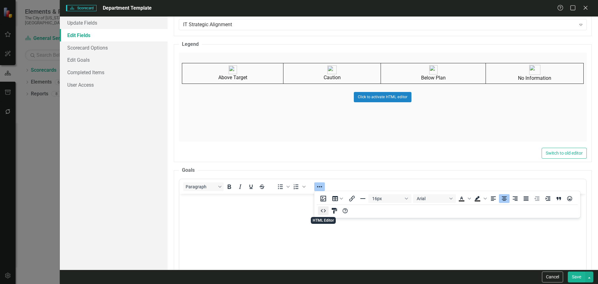
click at [319, 212] on button "HTML Editor" at bounding box center [323, 210] width 11 height 9
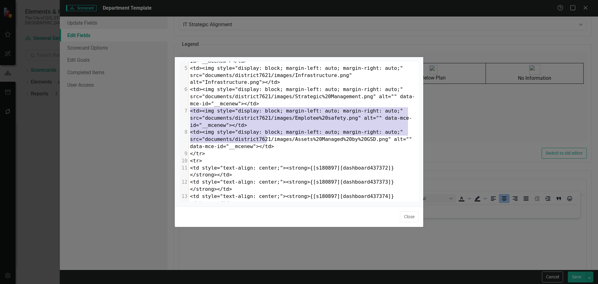
type textarea "<table style="border-collapse: collapse; width: 100%;" border="0"><colgroup><co…"
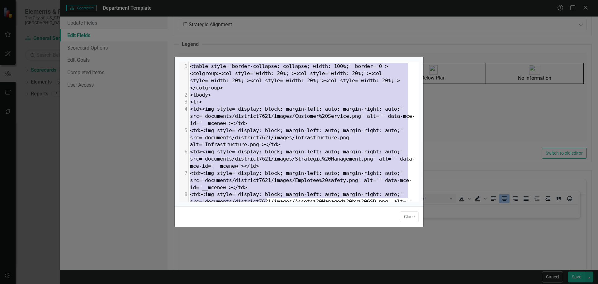
drag, startPoint x: 270, startPoint y: 140, endPoint x: 87, endPoint y: 21, distance: 218.7
click at [87, 21] on div "x 1 <table style="border-collapse: collapse; width: 100%;" border="0"><colgroup…" at bounding box center [299, 142] width 598 height 284
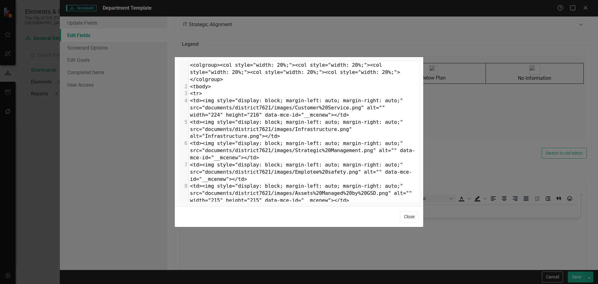
click at [409, 218] on button "Close" at bounding box center [409, 216] width 19 height 11
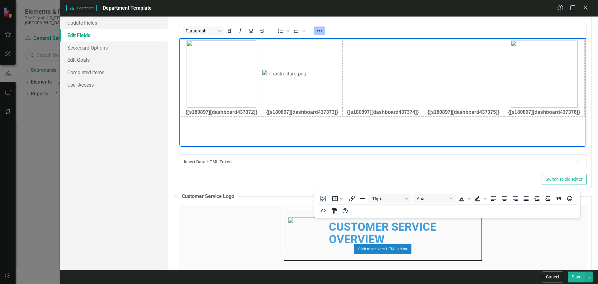
click at [369, 131] on html "{[s180897][dashboard437372]} {[s180897][dashboard437373]} {[s180897][dashboard4…" at bounding box center [382, 84] width 407 height 93
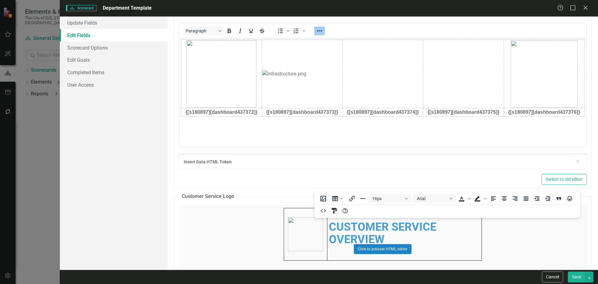
click at [571, 277] on button "Save" at bounding box center [576, 276] width 17 height 11
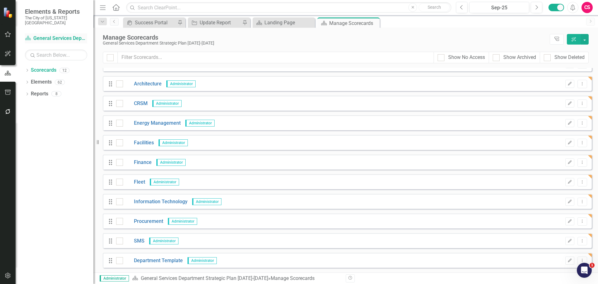
click at [56, 35] on link "Scorecard General Services Department Strategic Plan [DATE]-[DATE]" at bounding box center [56, 38] width 62 height 7
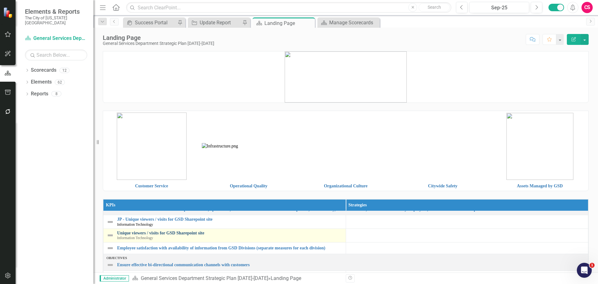
click at [145, 235] on link "Unique viewers / visits for GSD Sharepoint site" at bounding box center [230, 232] width 226 height 5
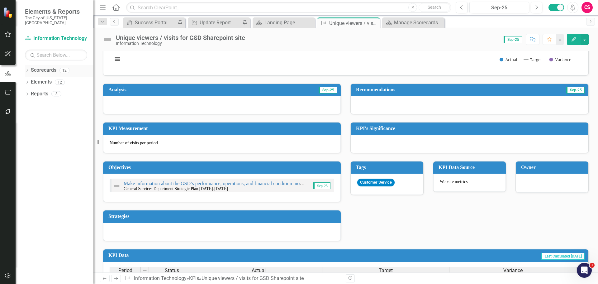
click at [43, 67] on link "Scorecards" at bounding box center [44, 70] width 26 height 7
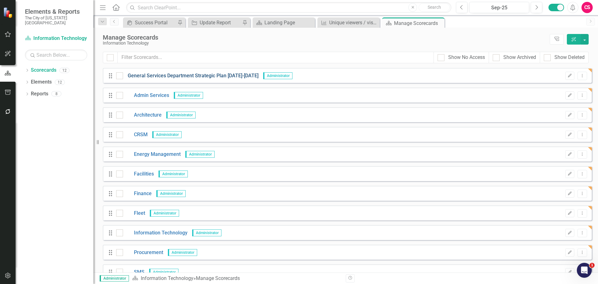
click at [148, 73] on link "General Services Department Strategic Plan [DATE]-[DATE]" at bounding box center [190, 75] width 135 height 7
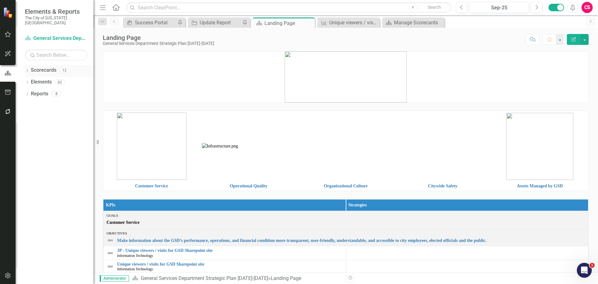
click at [27, 69] on icon "Dropdown" at bounding box center [27, 70] width 4 height 3
click at [30, 80] on icon "Dropdown" at bounding box center [30, 82] width 5 height 4
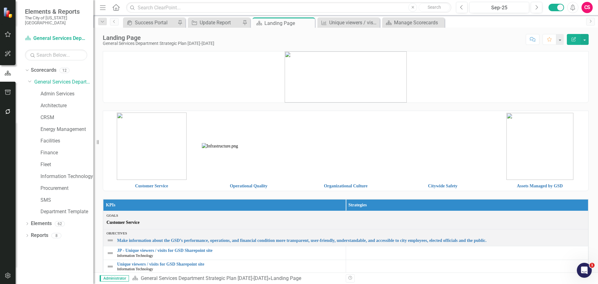
click at [353, 187] on td "Organizational Culture" at bounding box center [345, 185] width 97 height 9
click at [342, 188] on link "Organizational Culture" at bounding box center [346, 185] width 44 height 5
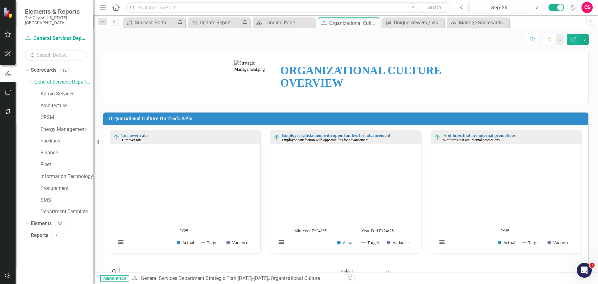
click at [9, 32] on icon "button" at bounding box center [8, 34] width 7 height 5
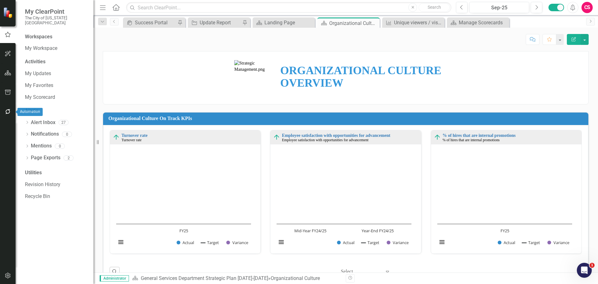
click at [7, 113] on icon "button" at bounding box center [7, 111] width 5 height 5
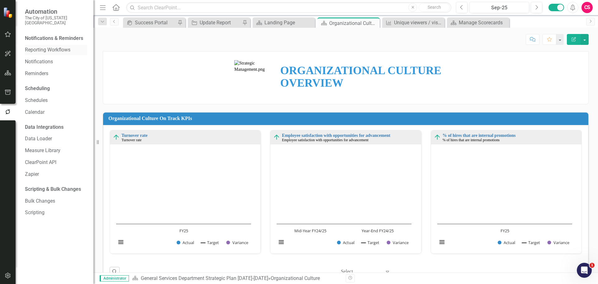
click at [52, 50] on div "Reporting Workflows" at bounding box center [56, 50] width 62 height 10
click at [51, 46] on link "Reporting Workflows" at bounding box center [56, 49] width 62 height 7
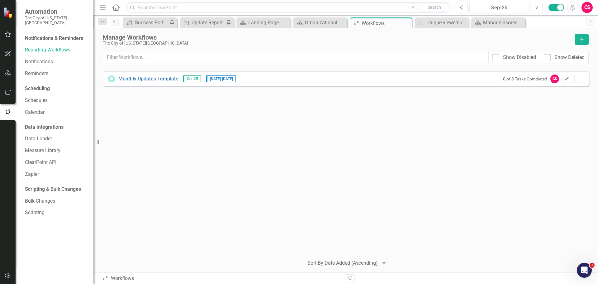
click at [564, 79] on icon "Edit" at bounding box center [566, 79] width 5 height 4
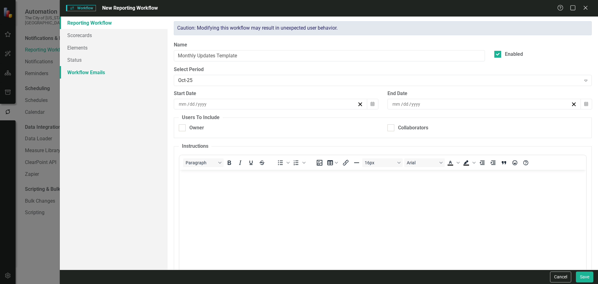
checkbox input "true"
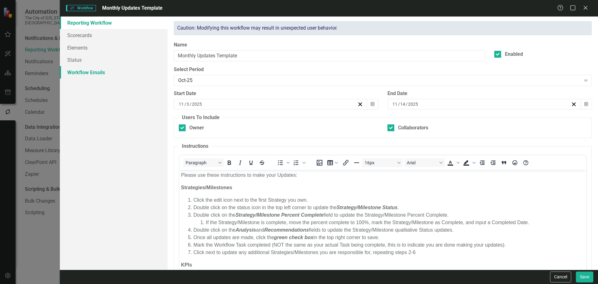
click at [107, 75] on link "Workflow Emails" at bounding box center [114, 72] width 108 height 12
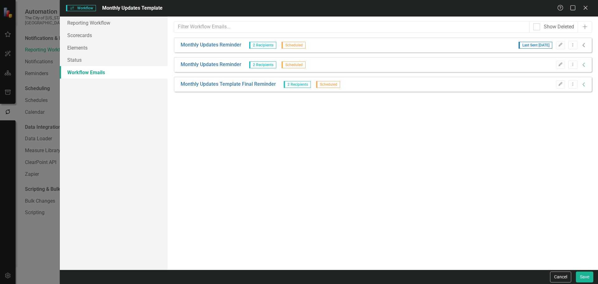
click at [586, 46] on icon "Collapse" at bounding box center [584, 45] width 6 height 5
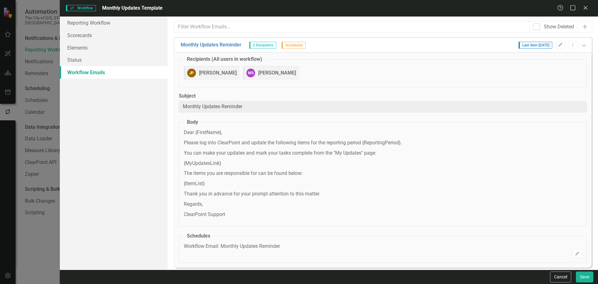
drag, startPoint x: 582, startPoint y: 46, endPoint x: 579, endPoint y: 51, distance: 6.0
click at [581, 46] on icon "Expanded" at bounding box center [584, 45] width 6 height 5
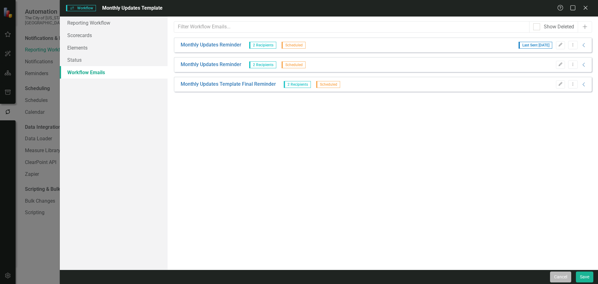
click at [559, 275] on button "Cancel" at bounding box center [560, 276] width 21 height 11
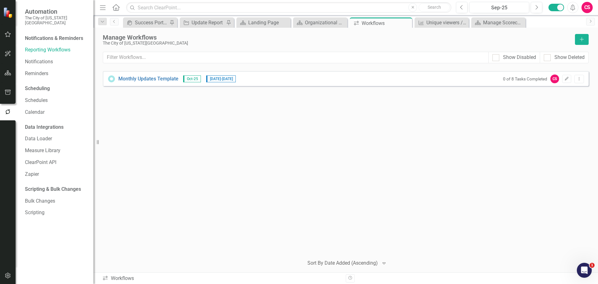
click at [340, 195] on div "Monthly Updates Template Oct-25 [DATE] - [DATE] 0 of 8 Tasks Completed CS Edit …" at bounding box center [346, 160] width 486 height 179
click at [431, 21] on div "Unique viewers / visits for GSD Sharepoint site" at bounding box center [442, 23] width 33 height 8
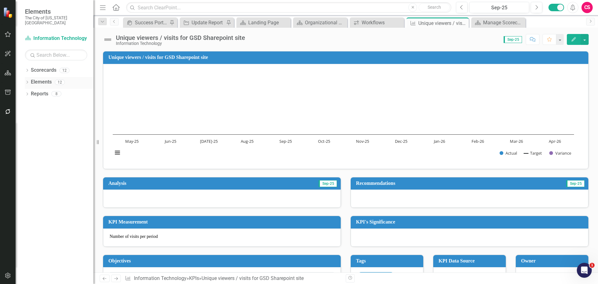
click at [27, 77] on div "Dropdown Elements 12" at bounding box center [59, 83] width 69 height 12
click at [29, 81] on icon "Dropdown" at bounding box center [27, 82] width 4 height 3
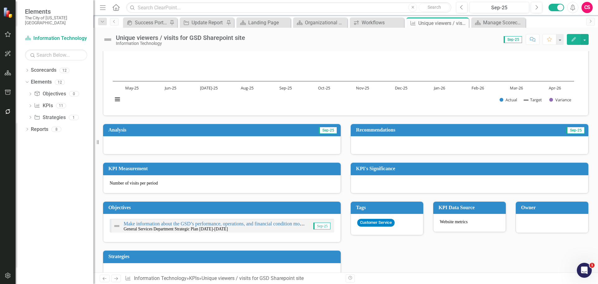
scroll to position [125, 0]
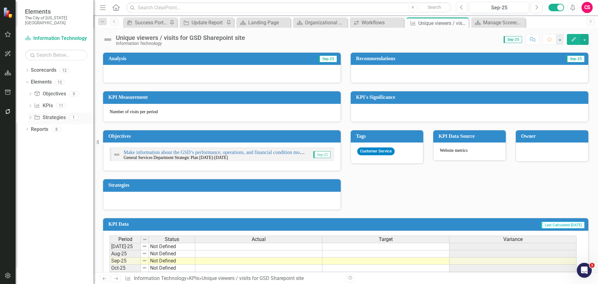
click at [32, 116] on icon "Dropdown" at bounding box center [30, 117] width 4 height 3
click at [56, 125] on div "Strategy Example 1" at bounding box center [69, 128] width 43 height 6
